Goal: Information Seeking & Learning: Learn about a topic

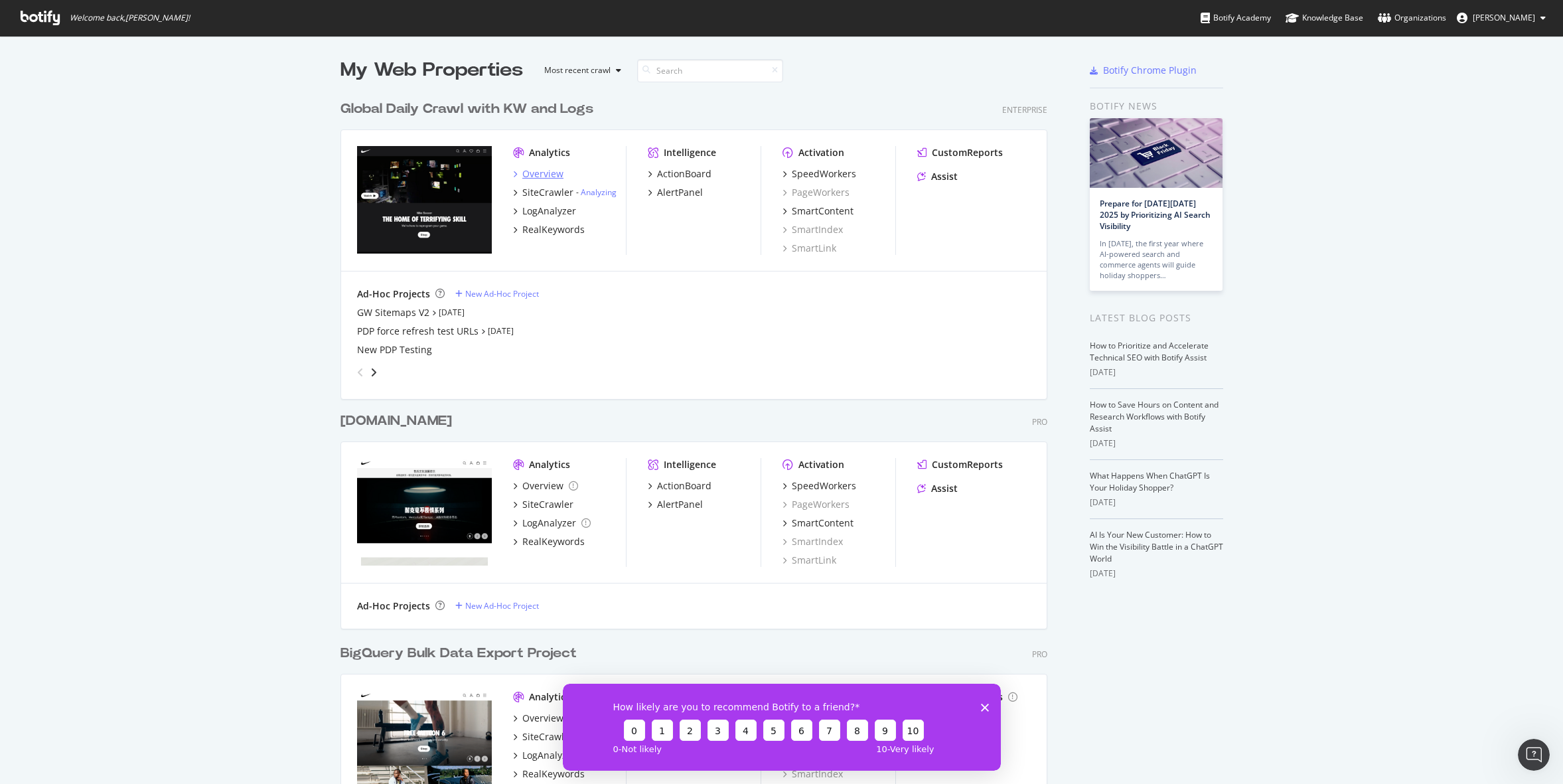
click at [514, 172] on icon "grid" at bounding box center [515, 174] width 4 height 7
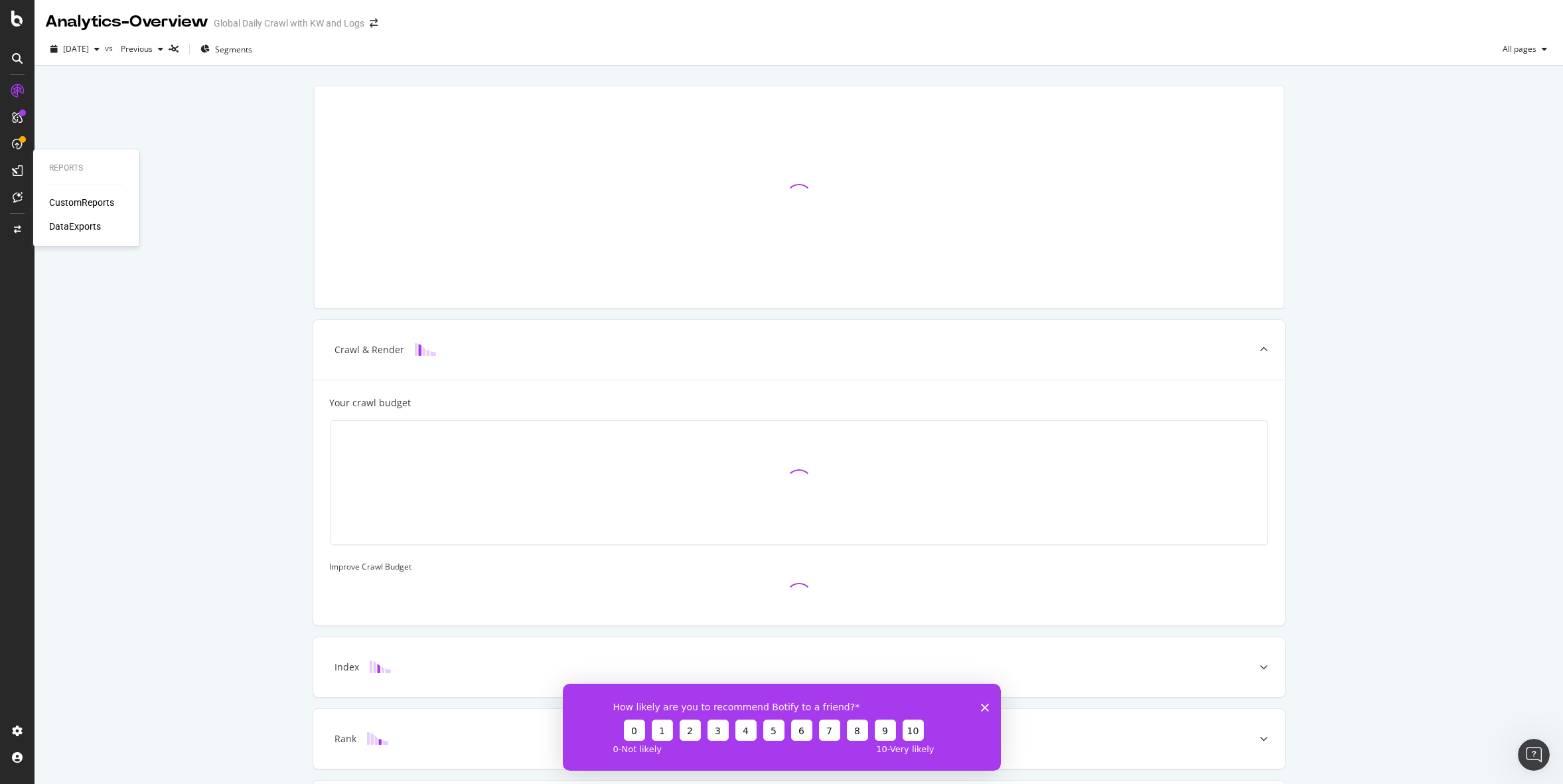
click at [68, 208] on div "CustomReports" at bounding box center [82, 203] width 65 height 14
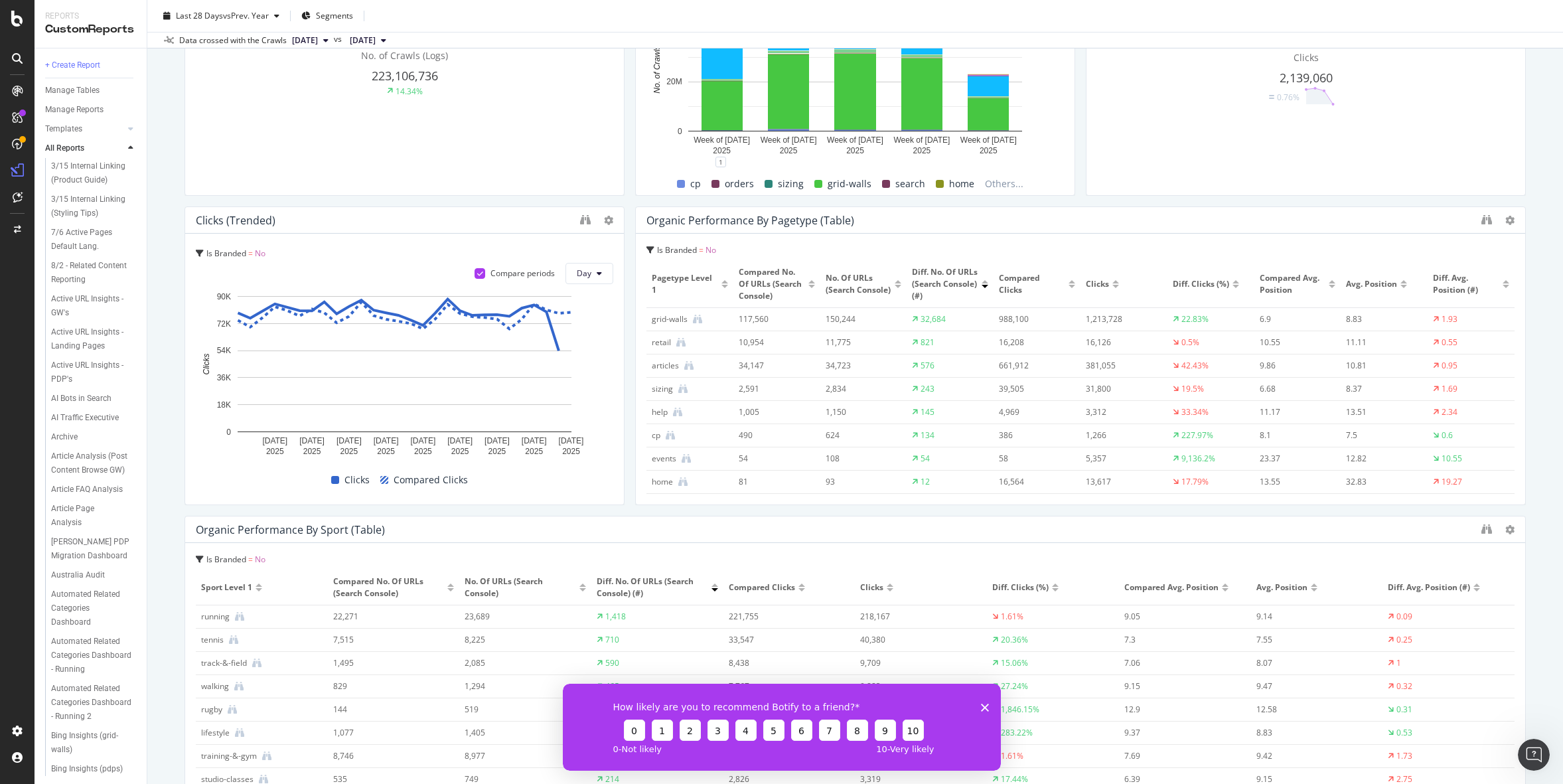
scroll to position [228, 0]
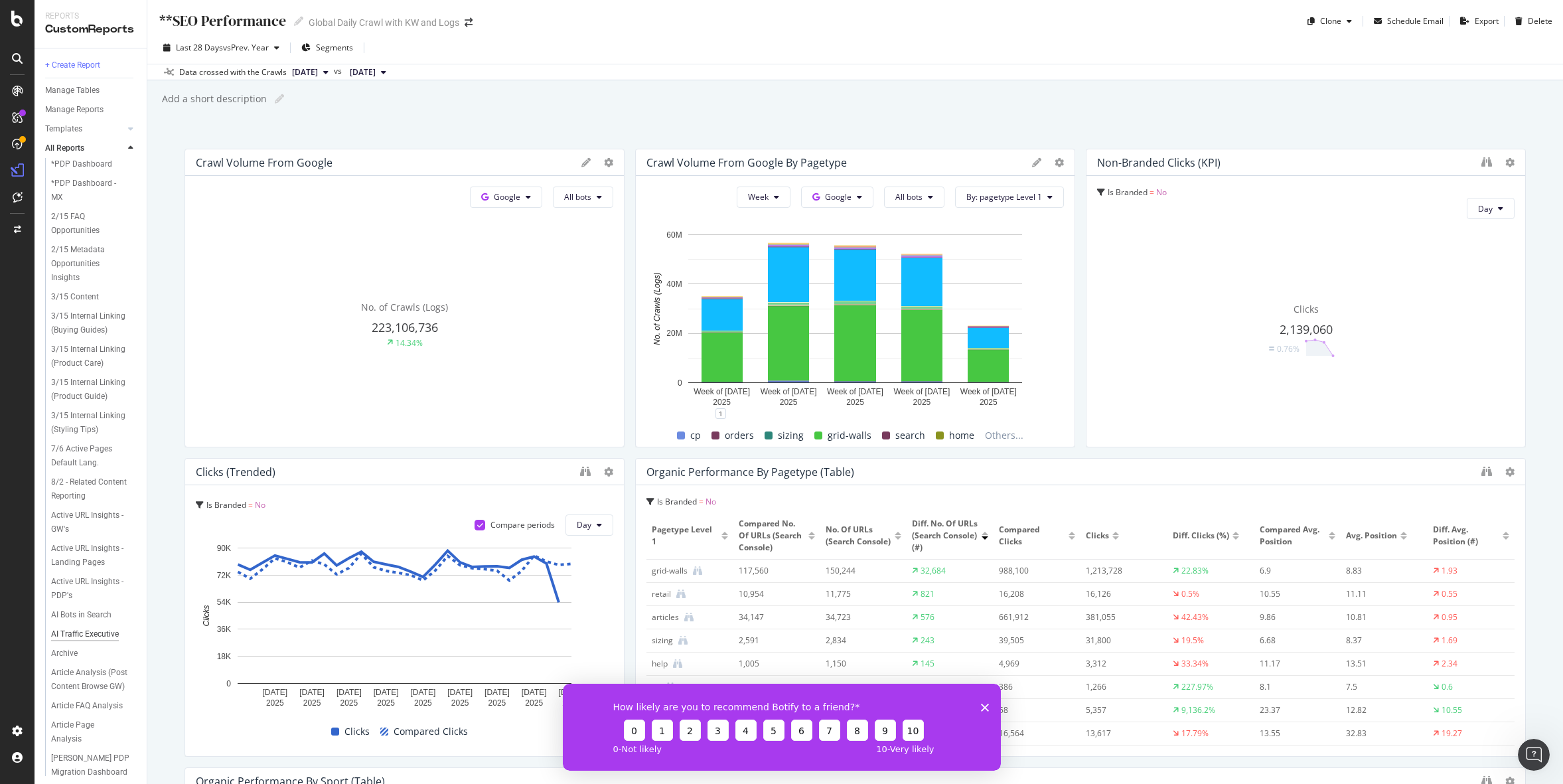
scroll to position [23, 0]
click at [88, 607] on div "AI Bots in Search" at bounding box center [81, 614] width 60 height 14
click at [85, 627] on div "AI Traffic Executive" at bounding box center [85, 633] width 68 height 14
click at [981, 703] on icon "Close survey" at bounding box center [984, 707] width 8 height 8
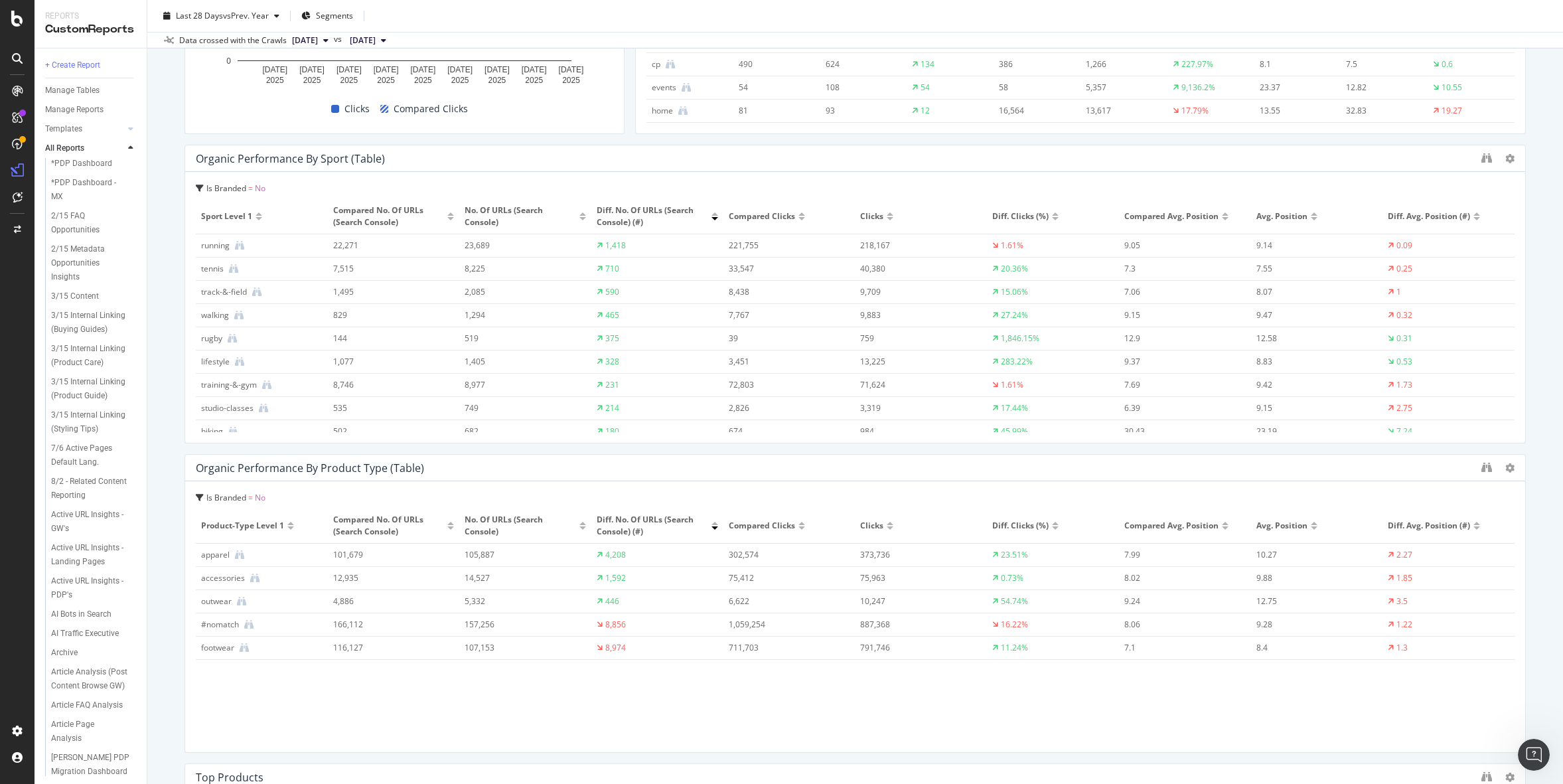
scroll to position [610, 0]
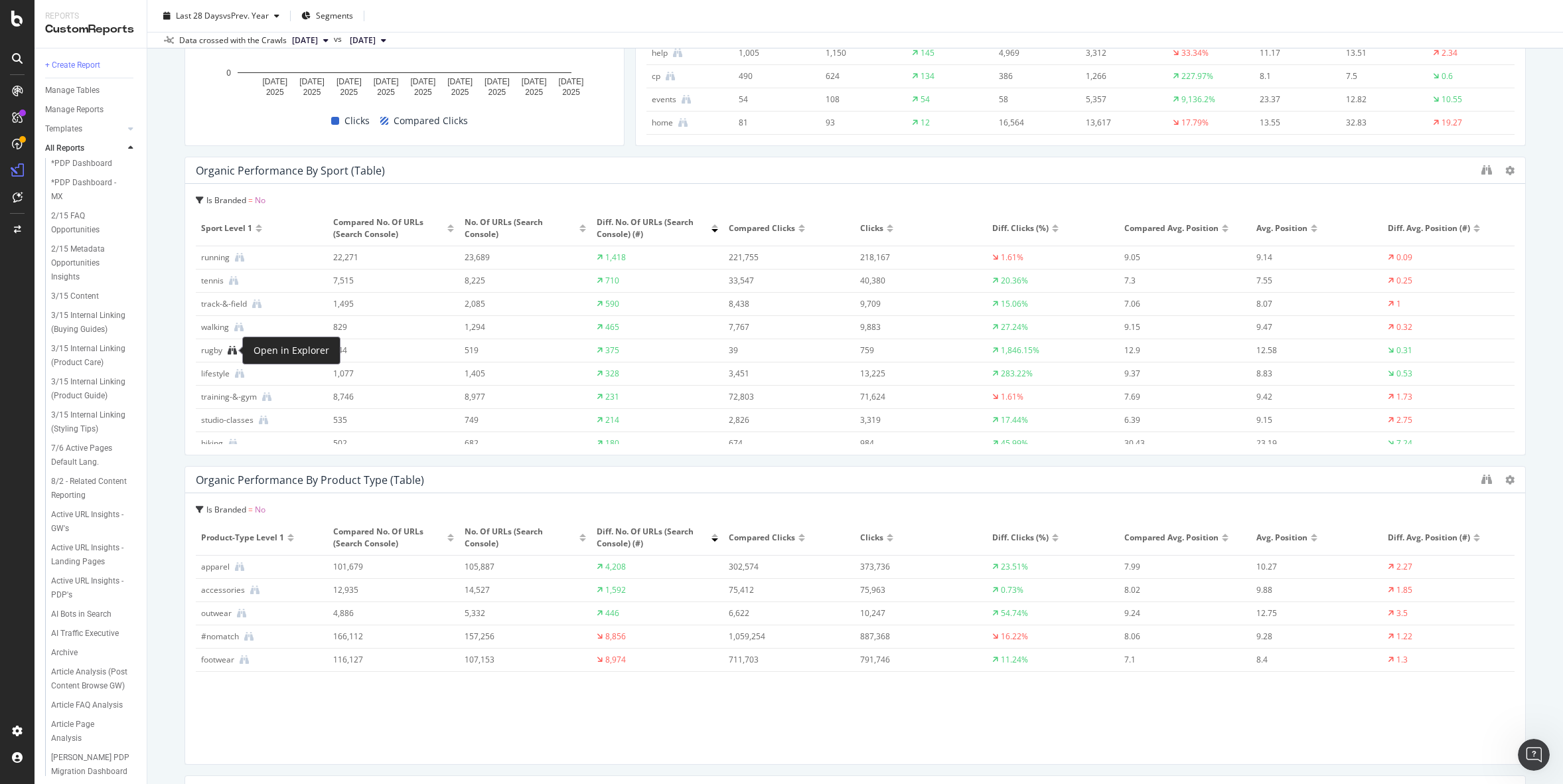
click at [231, 351] on icon at bounding box center [232, 350] width 9 height 9
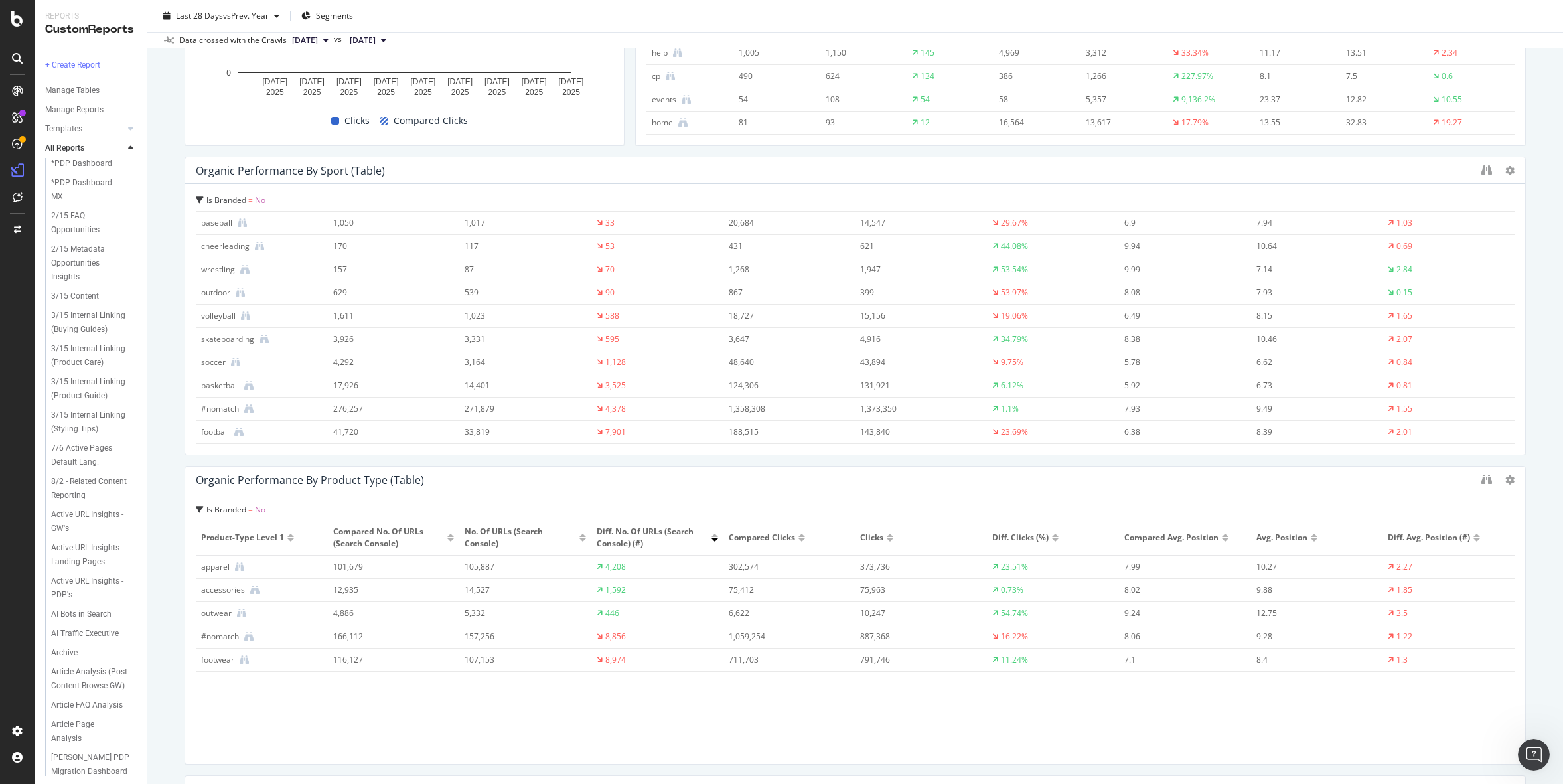
scroll to position [0, 0]
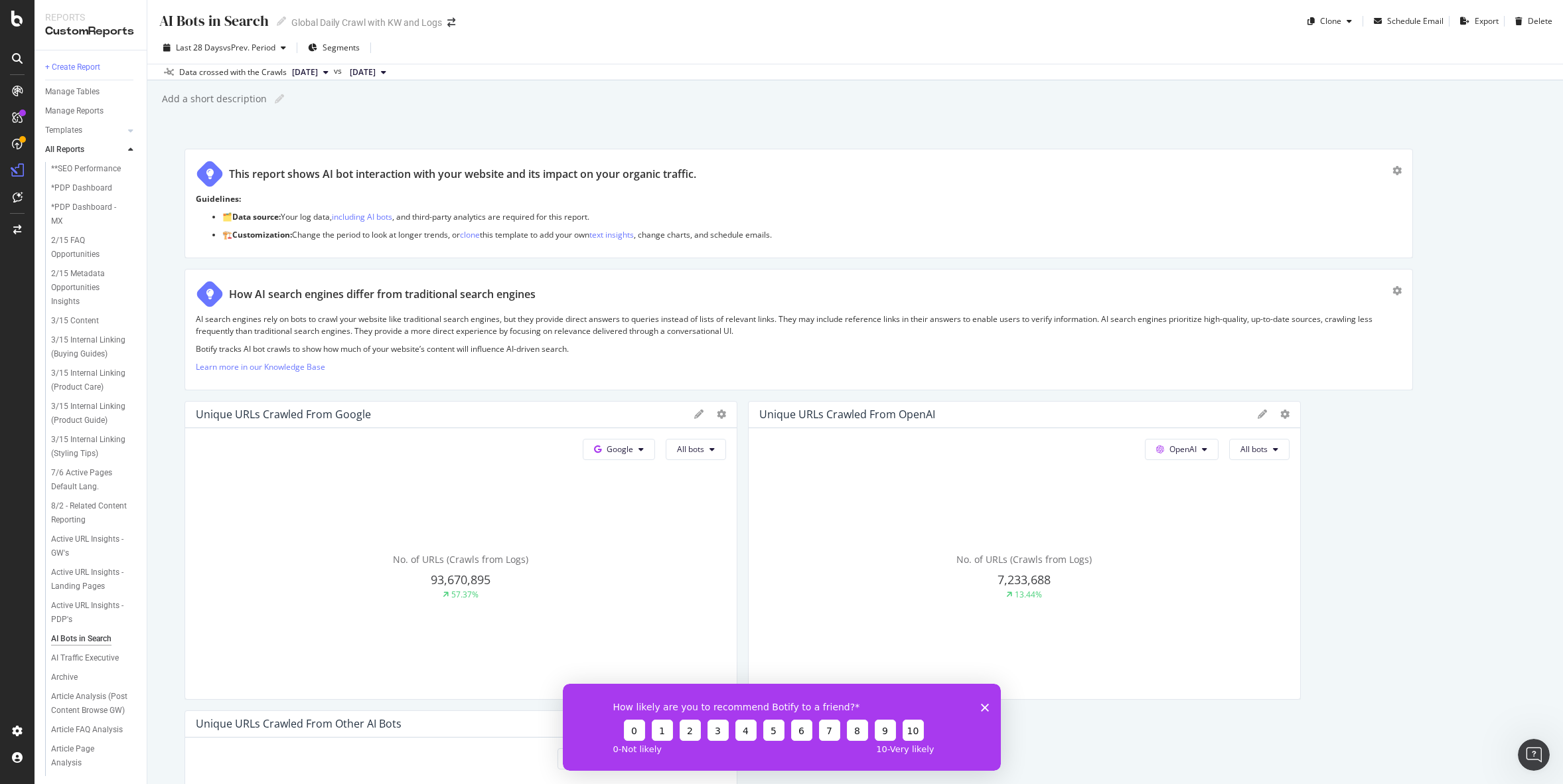
click at [987, 709] on polygon "Close survey" at bounding box center [984, 707] width 8 height 8
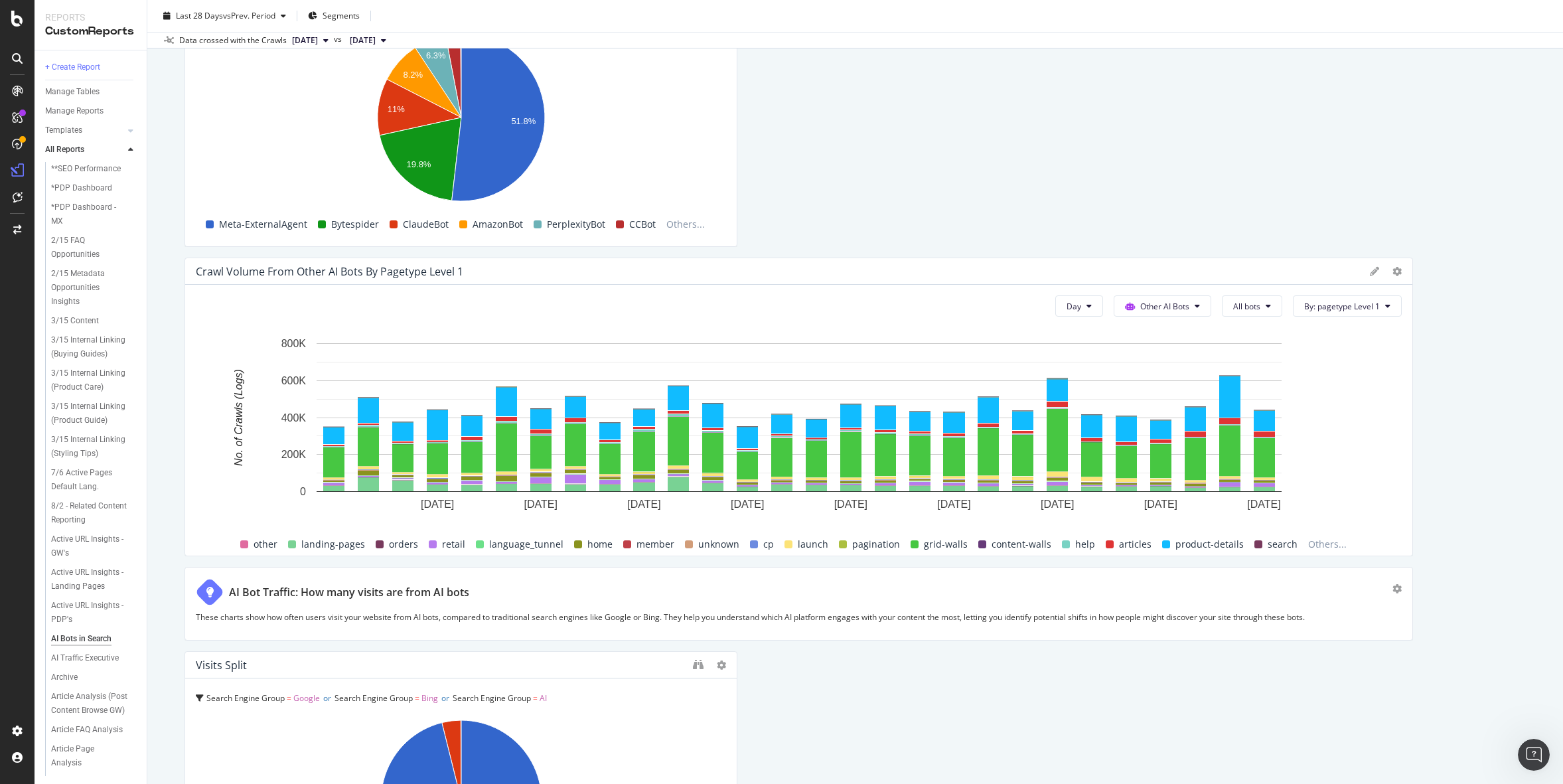
scroll to position [3553, 0]
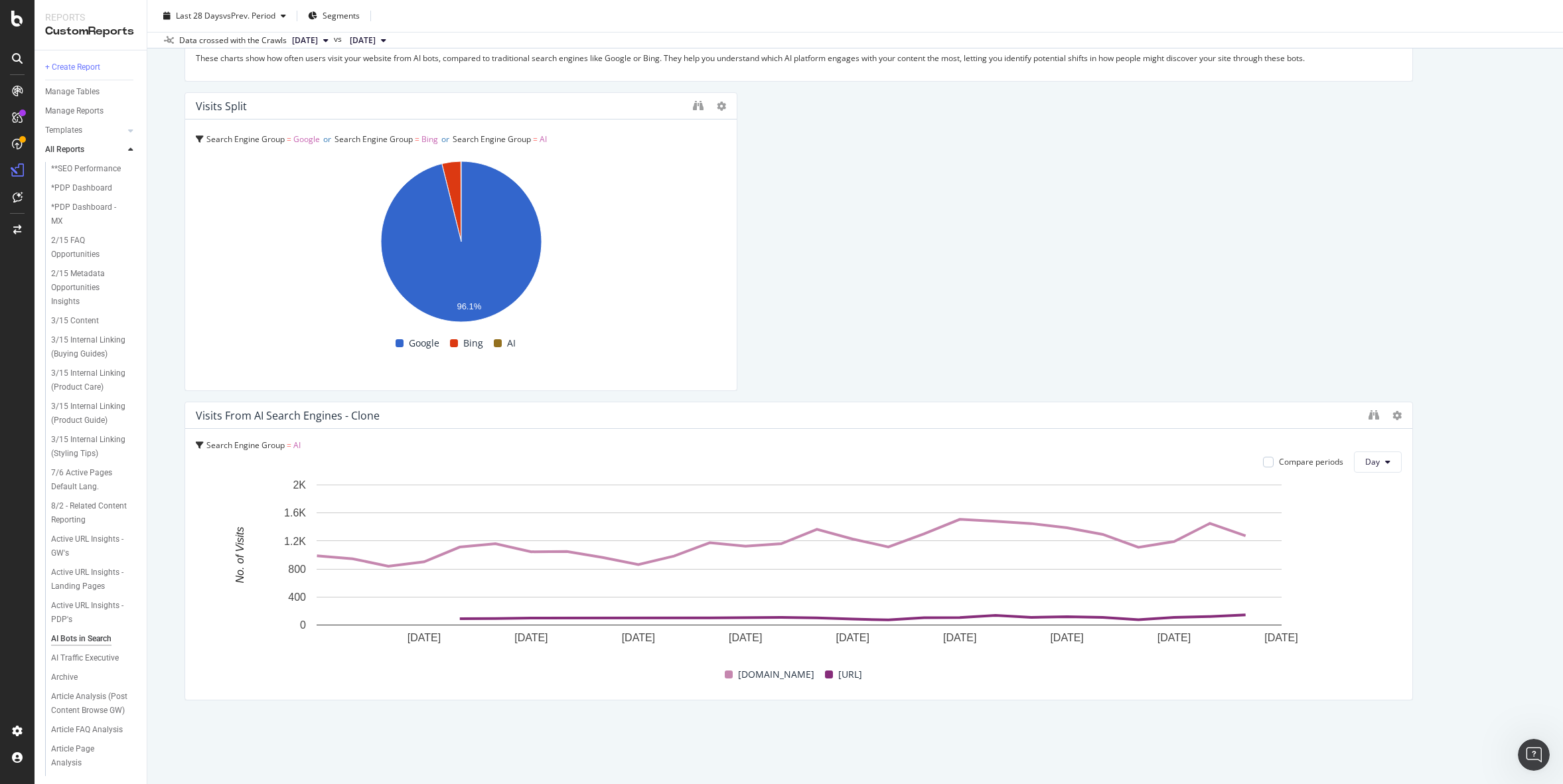
click at [1293, 465] on div "Compare periods" at bounding box center [1311, 461] width 65 height 11
click at [261, 19] on span "vs Prev. Period" at bounding box center [249, 15] width 53 height 11
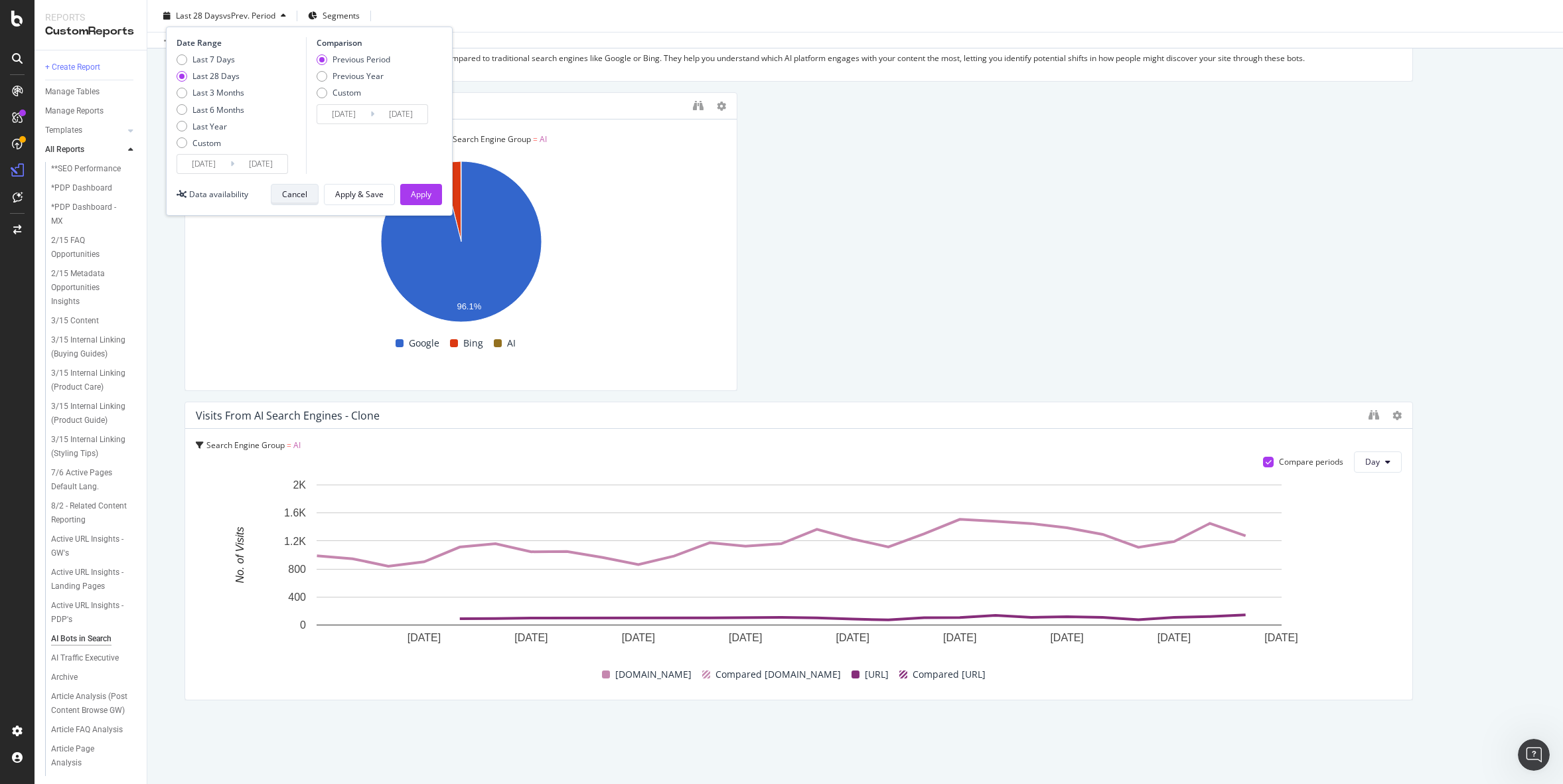
click at [307, 200] on button "Cancel" at bounding box center [295, 194] width 48 height 21
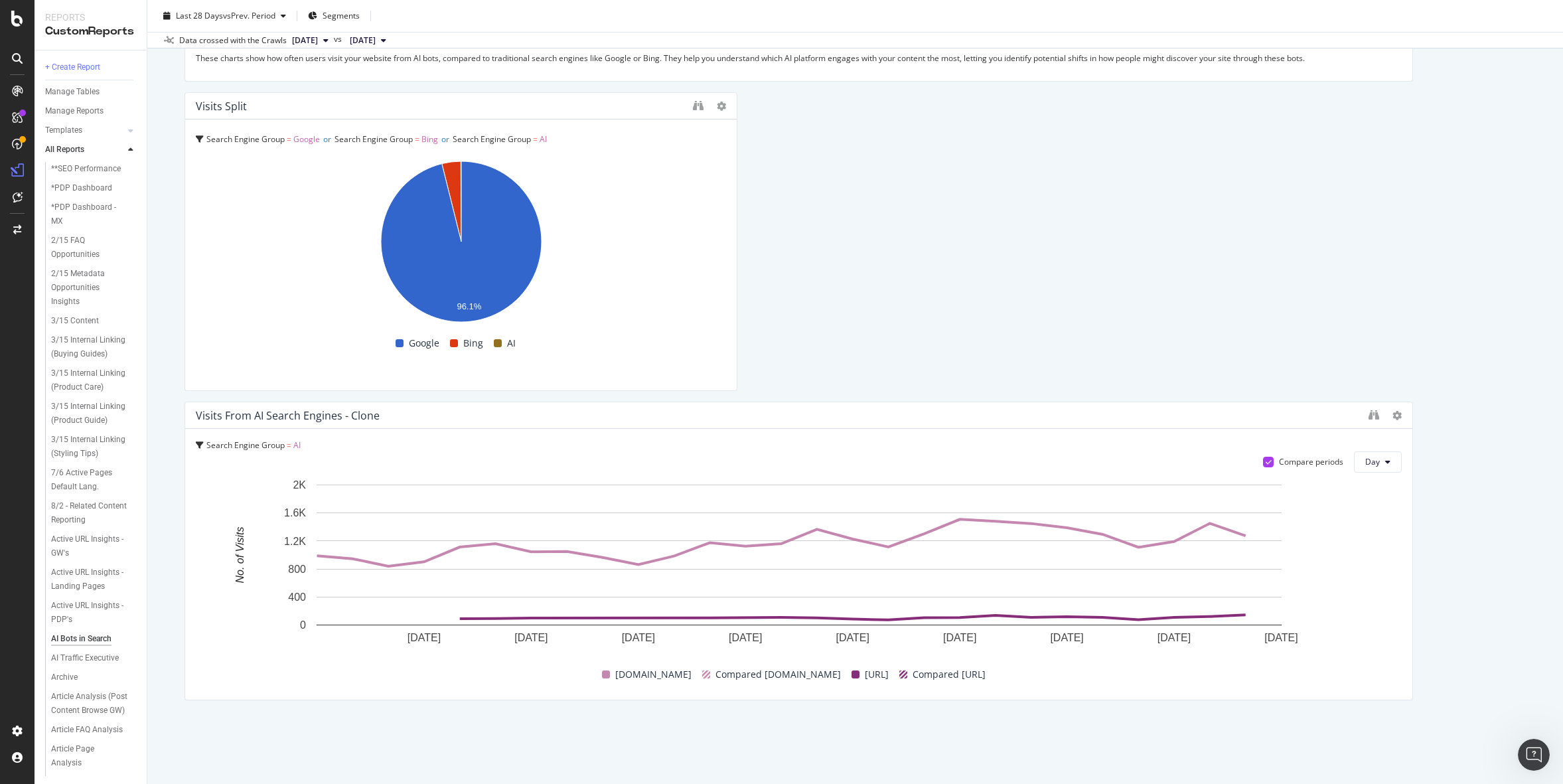
click at [1268, 456] on div at bounding box center [1268, 461] width 10 height 10
click at [250, 17] on span "vs Prev. Period" at bounding box center [249, 15] width 53 height 11
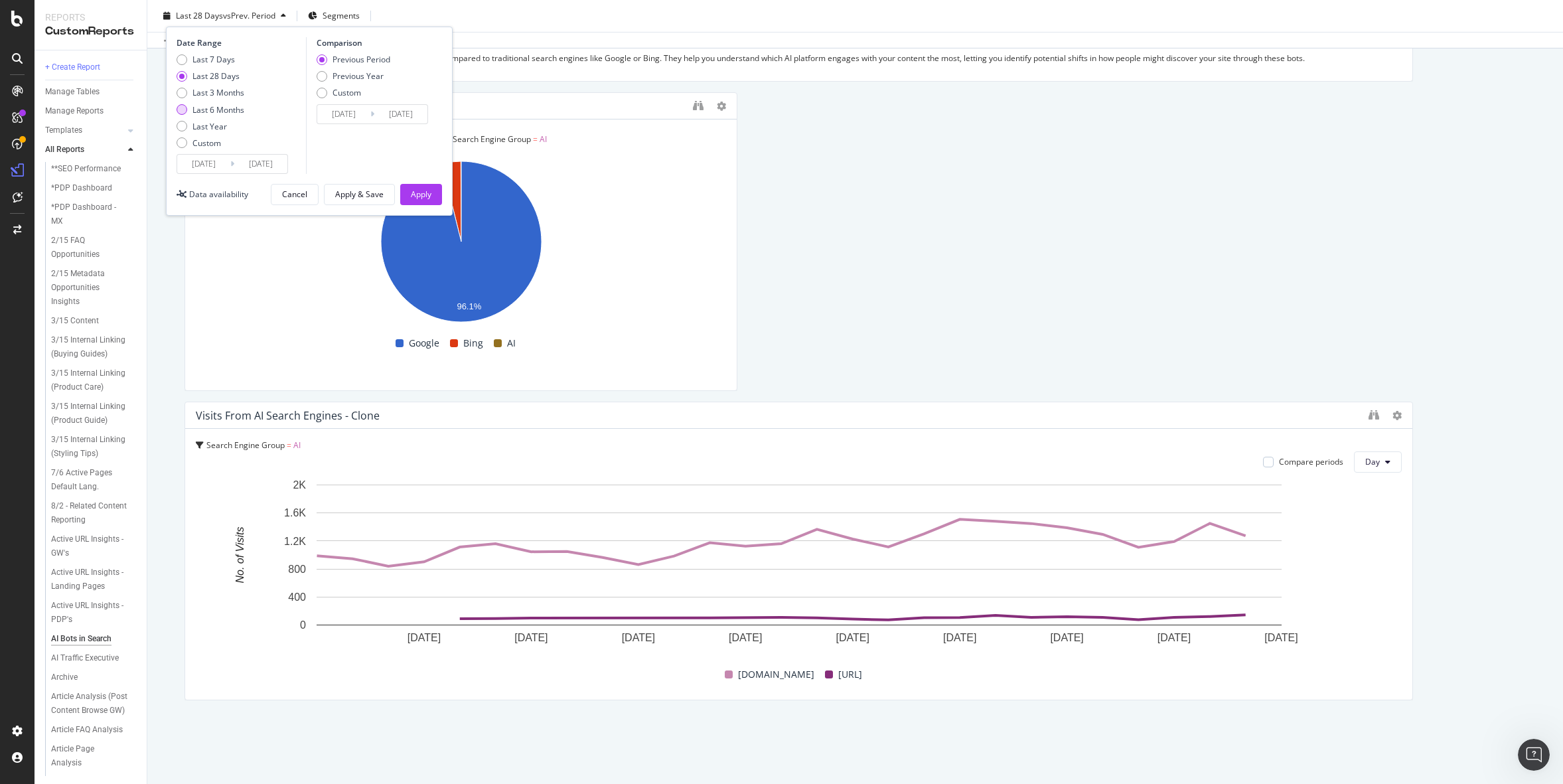
click at [221, 107] on div "Last 6 Months" at bounding box center [218, 109] width 52 height 11
type input "[DATE]"
click at [427, 198] on div "Apply" at bounding box center [421, 193] width 20 height 11
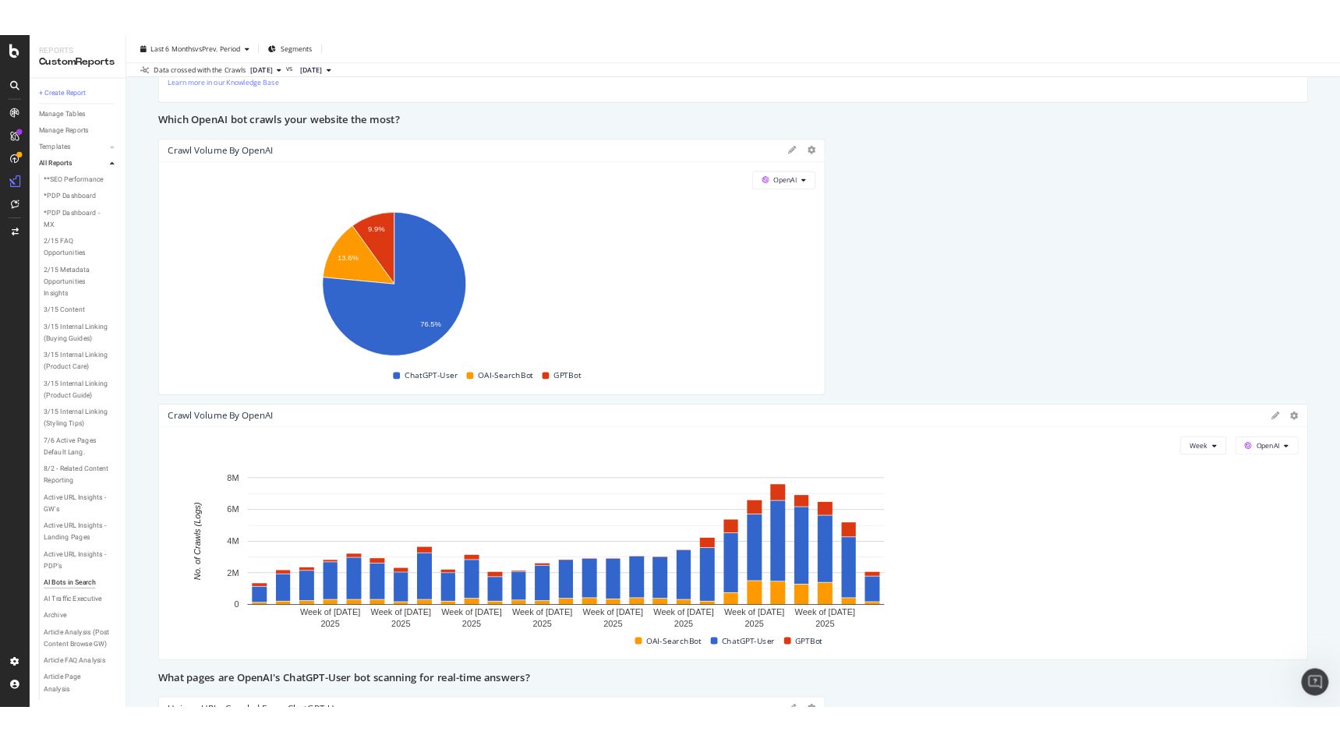
scroll to position [2367, 0]
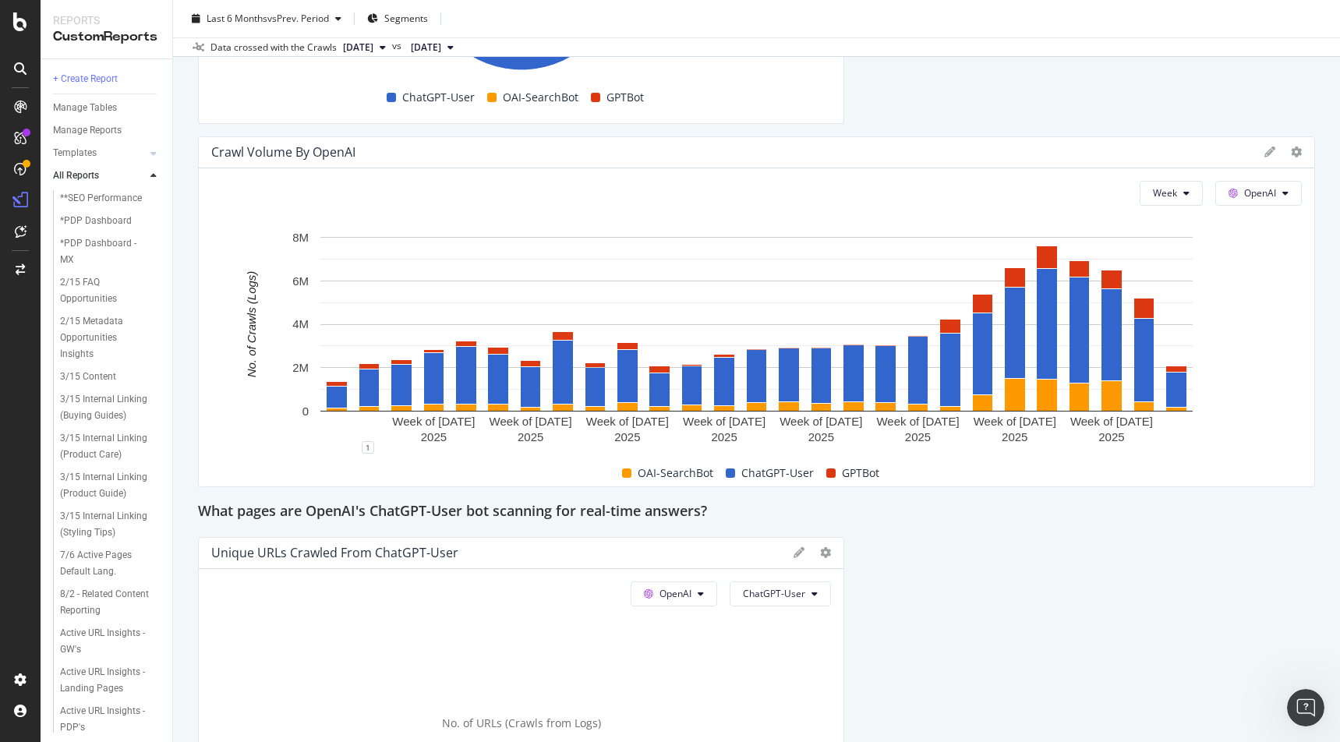
click at [1151, 94] on div "This report shows AI bot interaction with your website and its impact on your o…" at bounding box center [756, 395] width 1117 height 5213
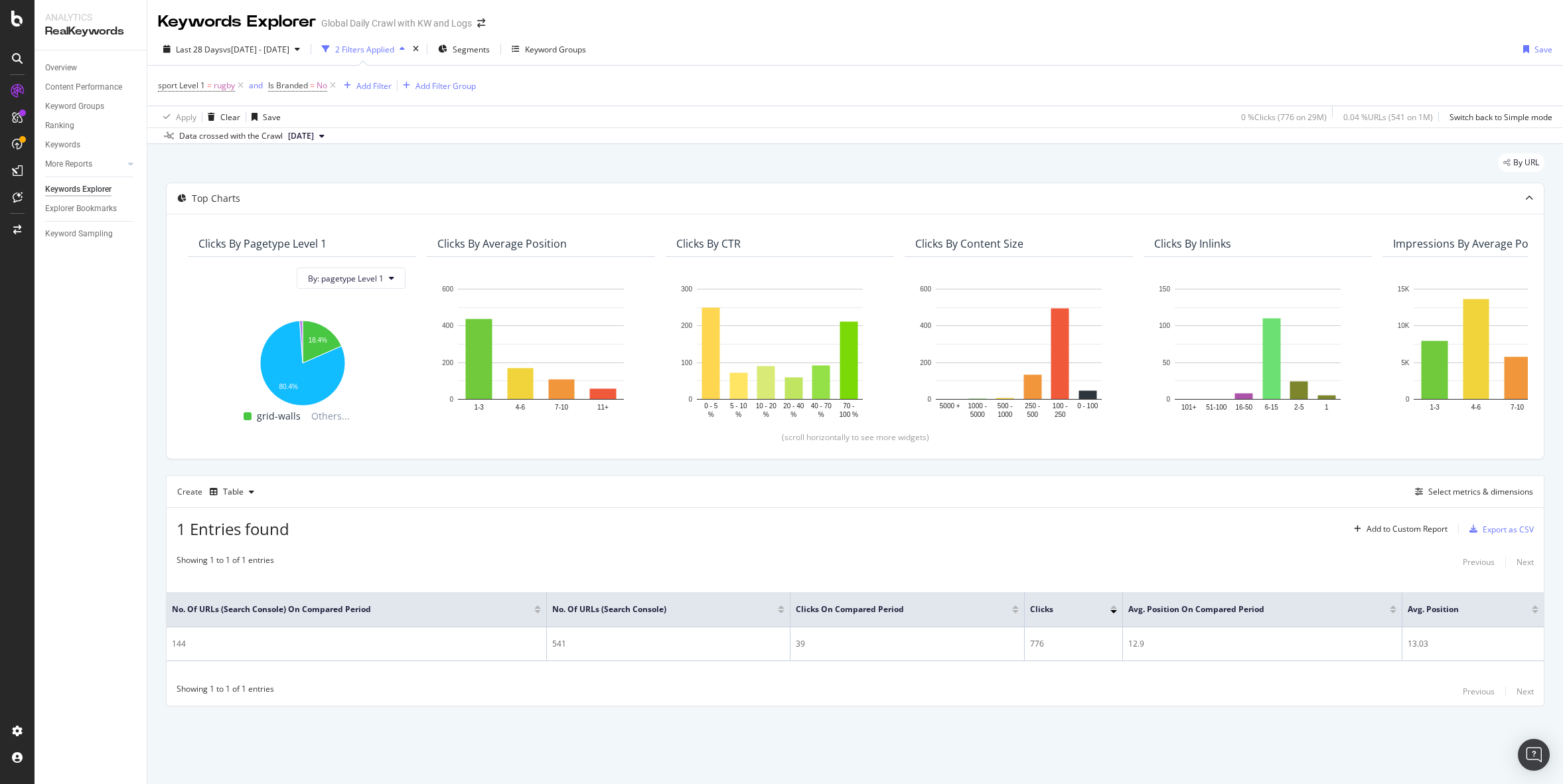
click at [1271, 156] on div "By URL" at bounding box center [855, 168] width 1378 height 29
click at [1463, 484] on div "Select metrics & dimensions" at bounding box center [1471, 491] width 123 height 14
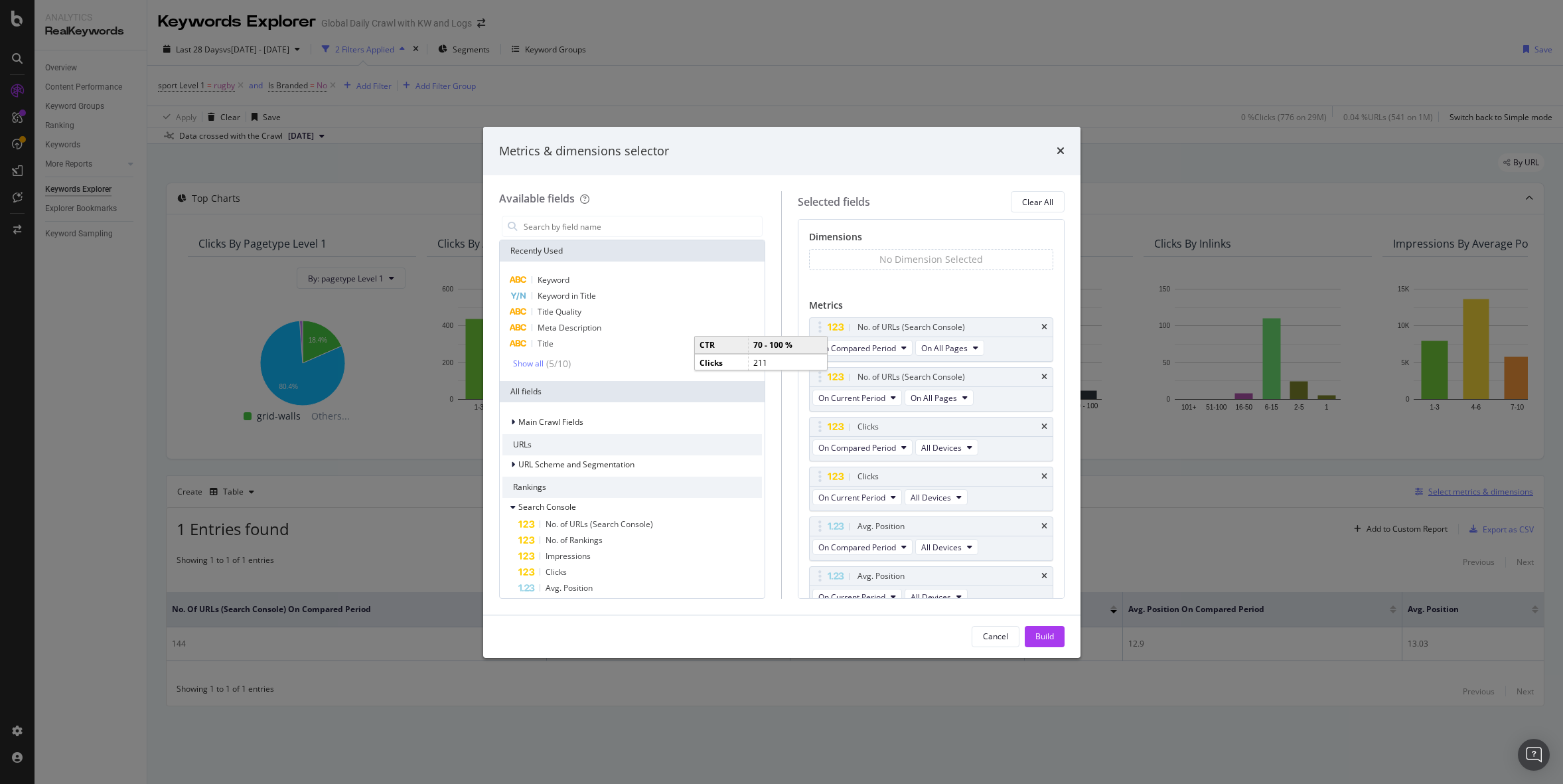
click at [1463, 487] on div "Metrics & dimensions selector Available fields Recently Used Keyword Keyword in…" at bounding box center [782, 392] width 1563 height 784
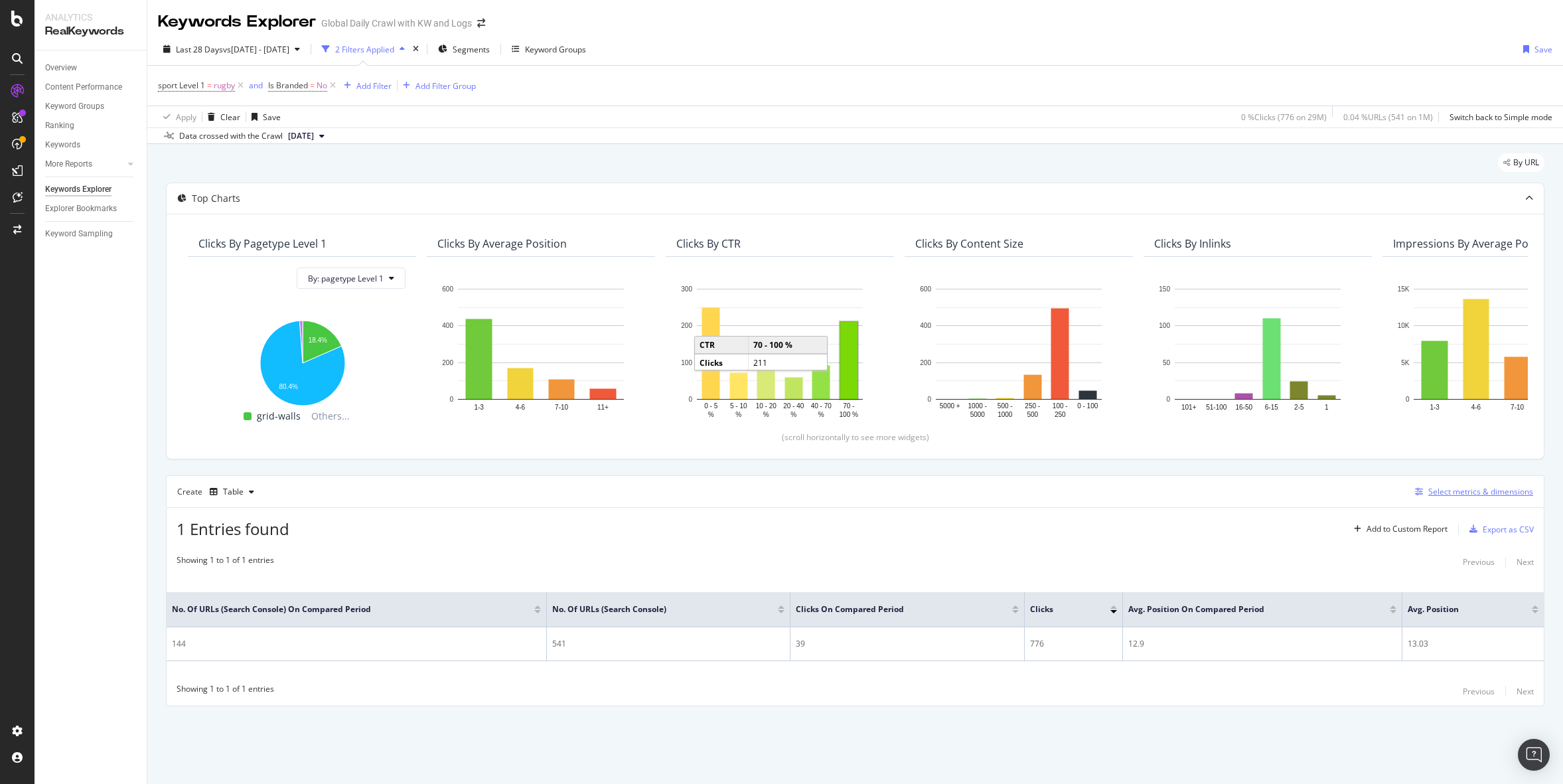
click at [1463, 487] on div "Select metrics & dimensions" at bounding box center [1480, 491] width 105 height 11
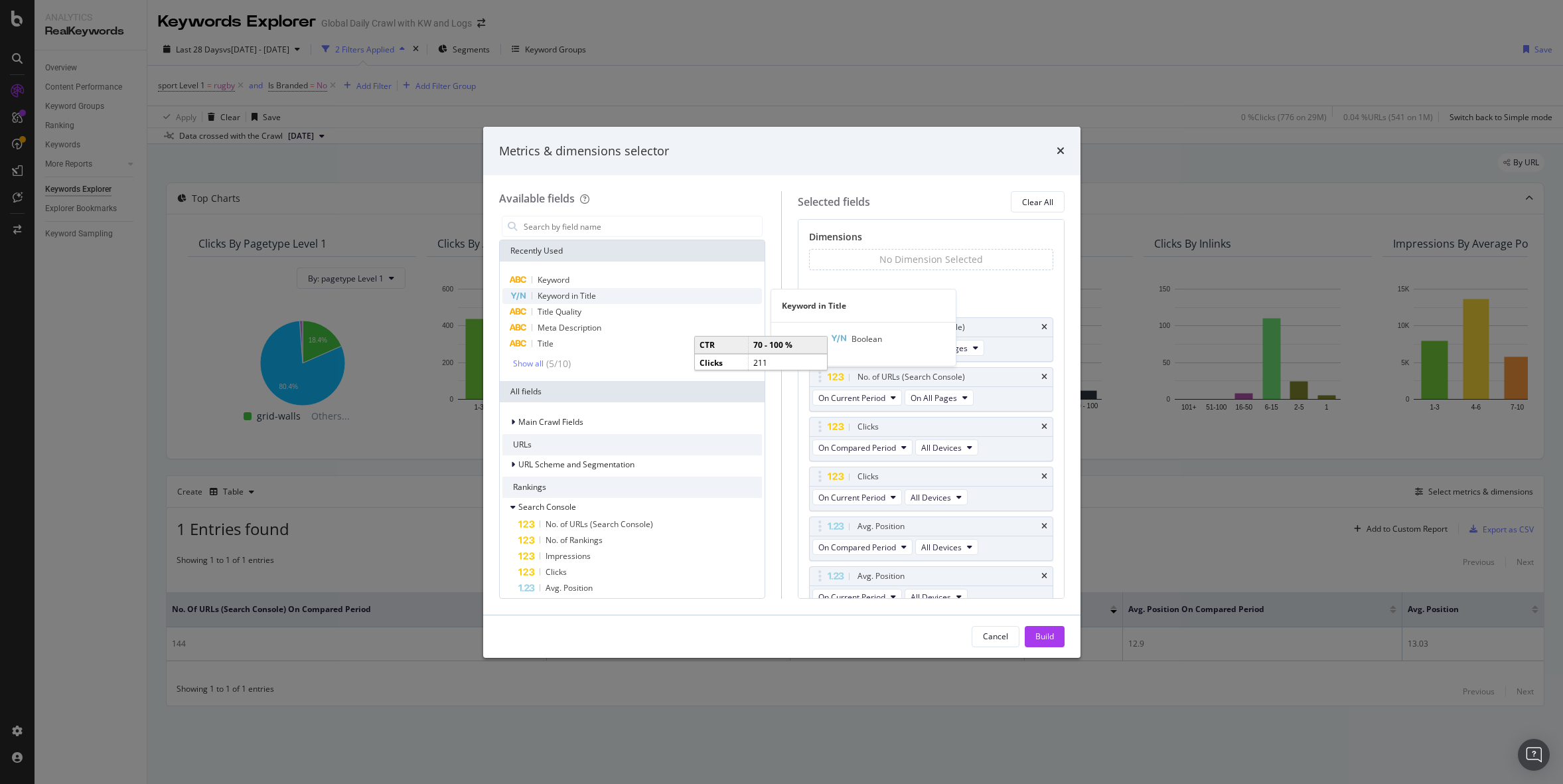
click at [577, 288] on div "Keyword in Title" at bounding box center [633, 295] width 260 height 16
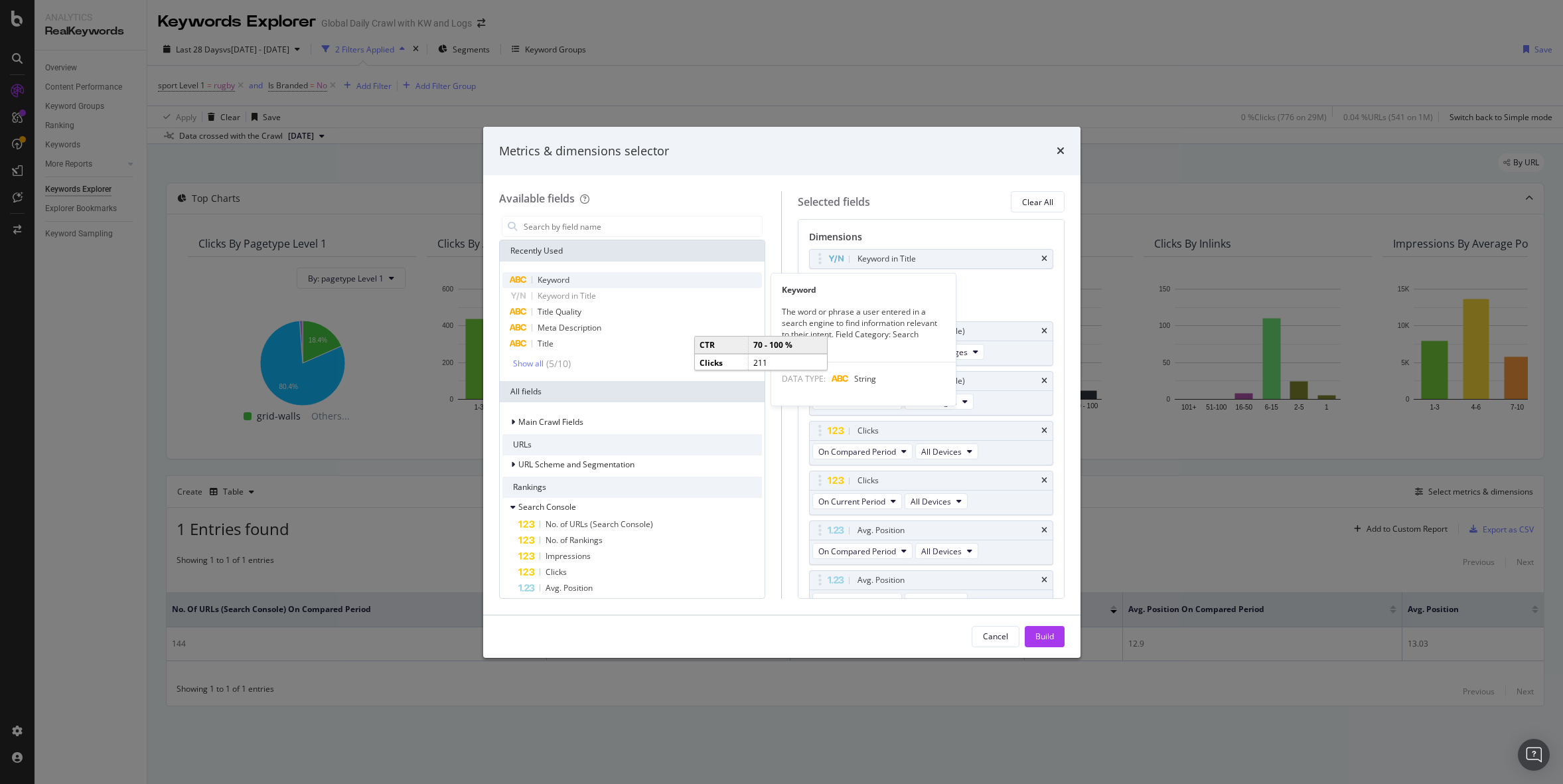
click at [568, 279] on span "Keyword" at bounding box center [553, 279] width 31 height 11
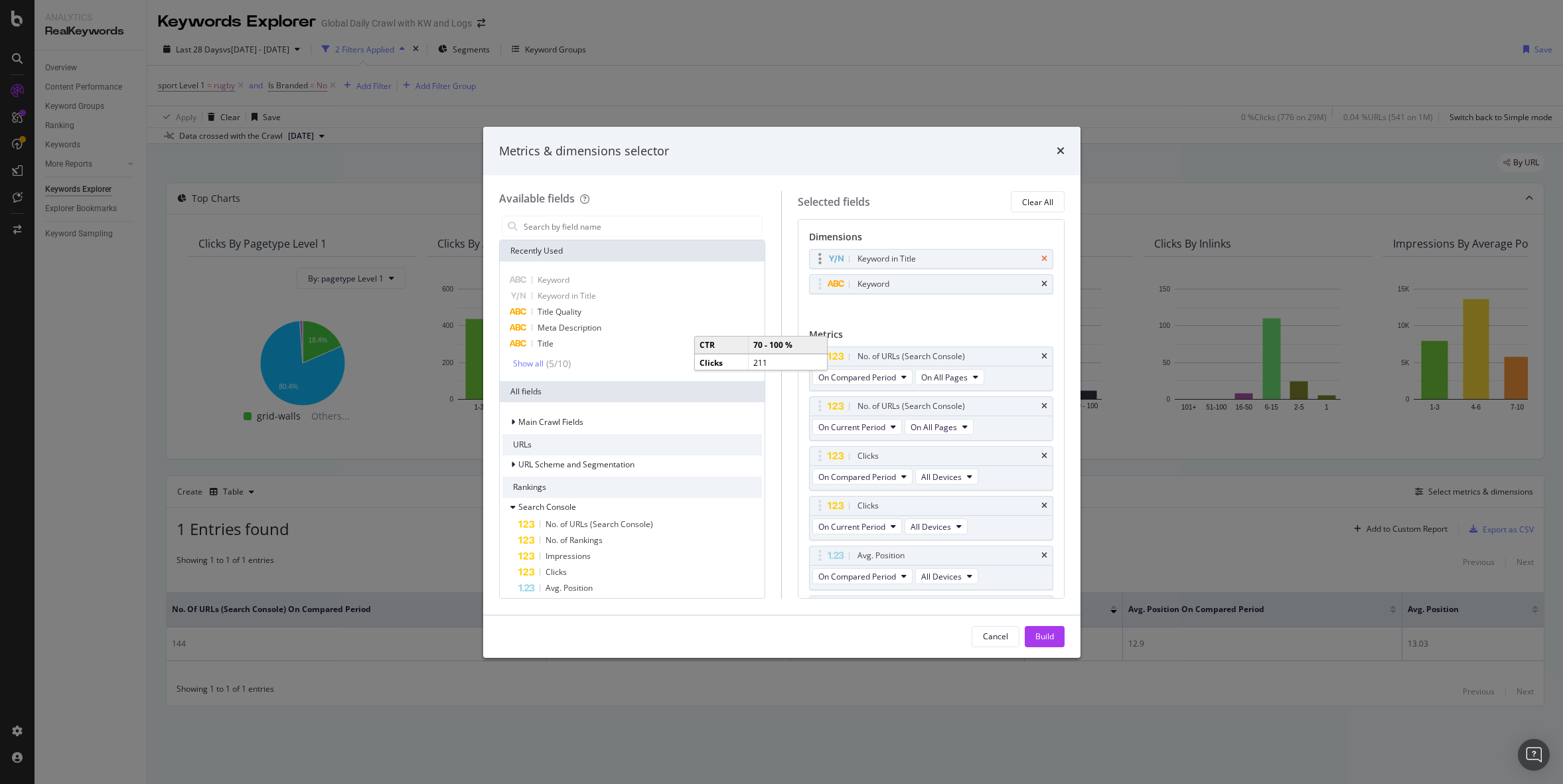
click at [1045, 259] on icon "times" at bounding box center [1044, 258] width 6 height 8
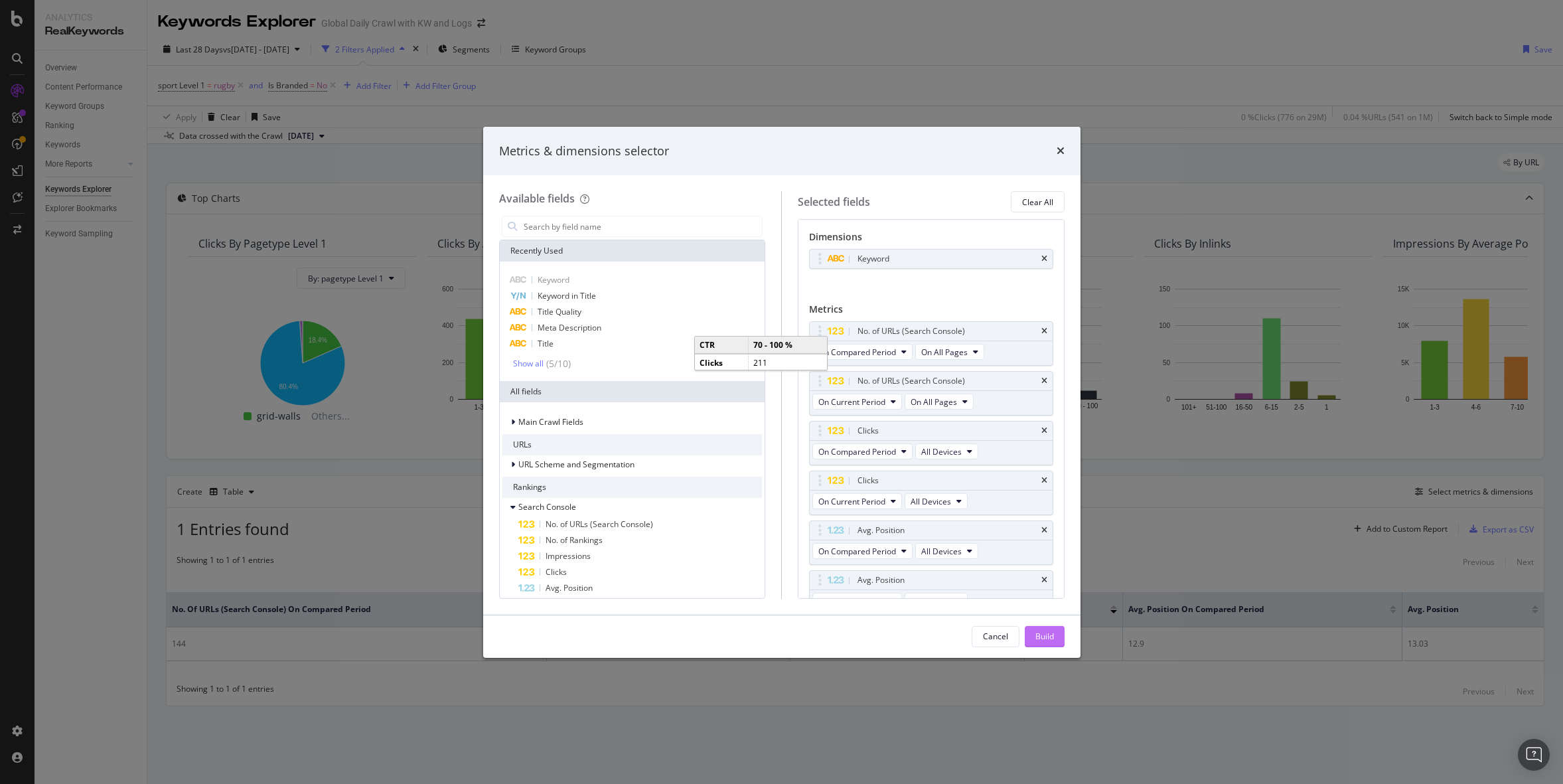
click at [1044, 631] on div "Build" at bounding box center [1045, 636] width 19 height 11
